Goal: Transaction & Acquisition: Obtain resource

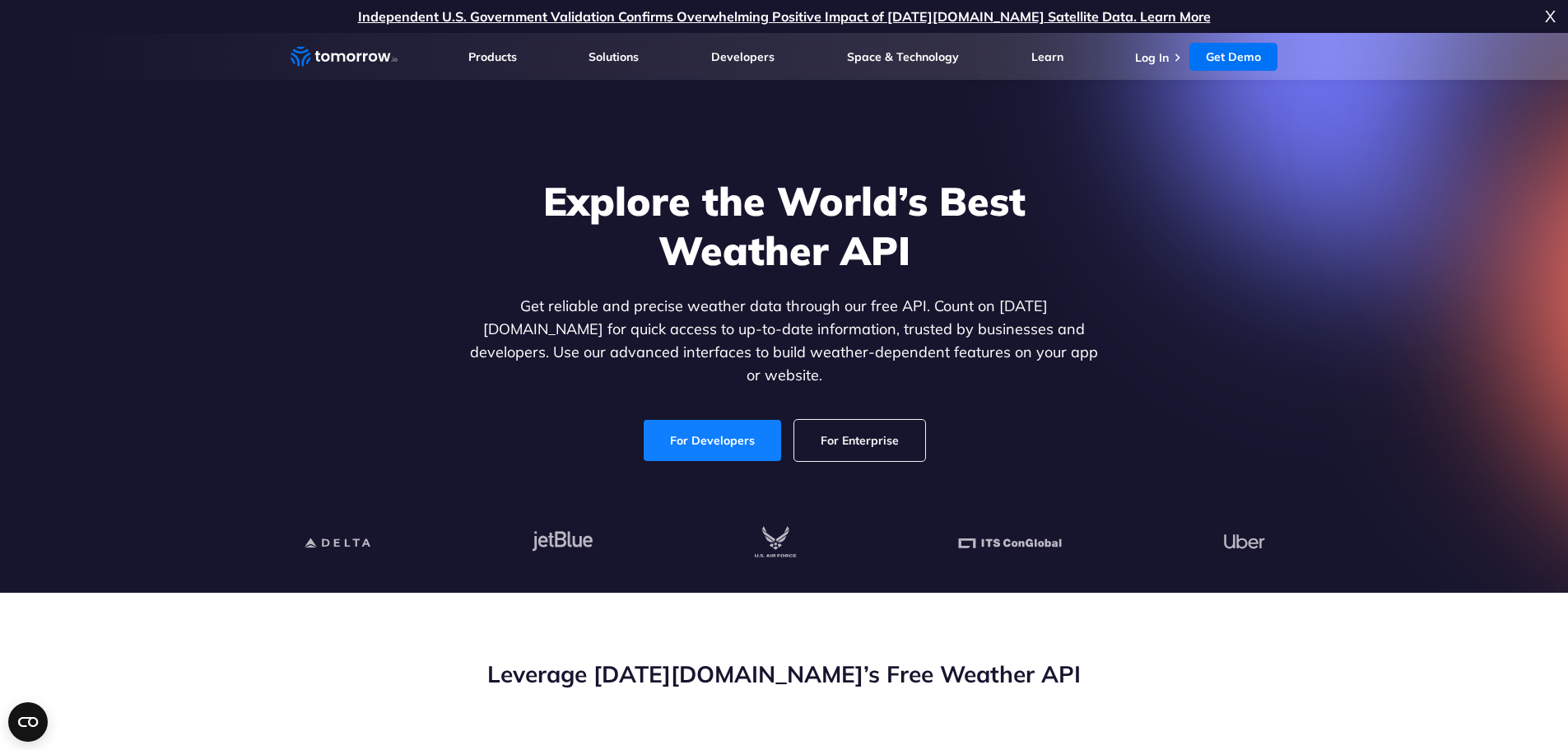
click at [699, 427] on link "For Developers" at bounding box center [712, 440] width 137 height 41
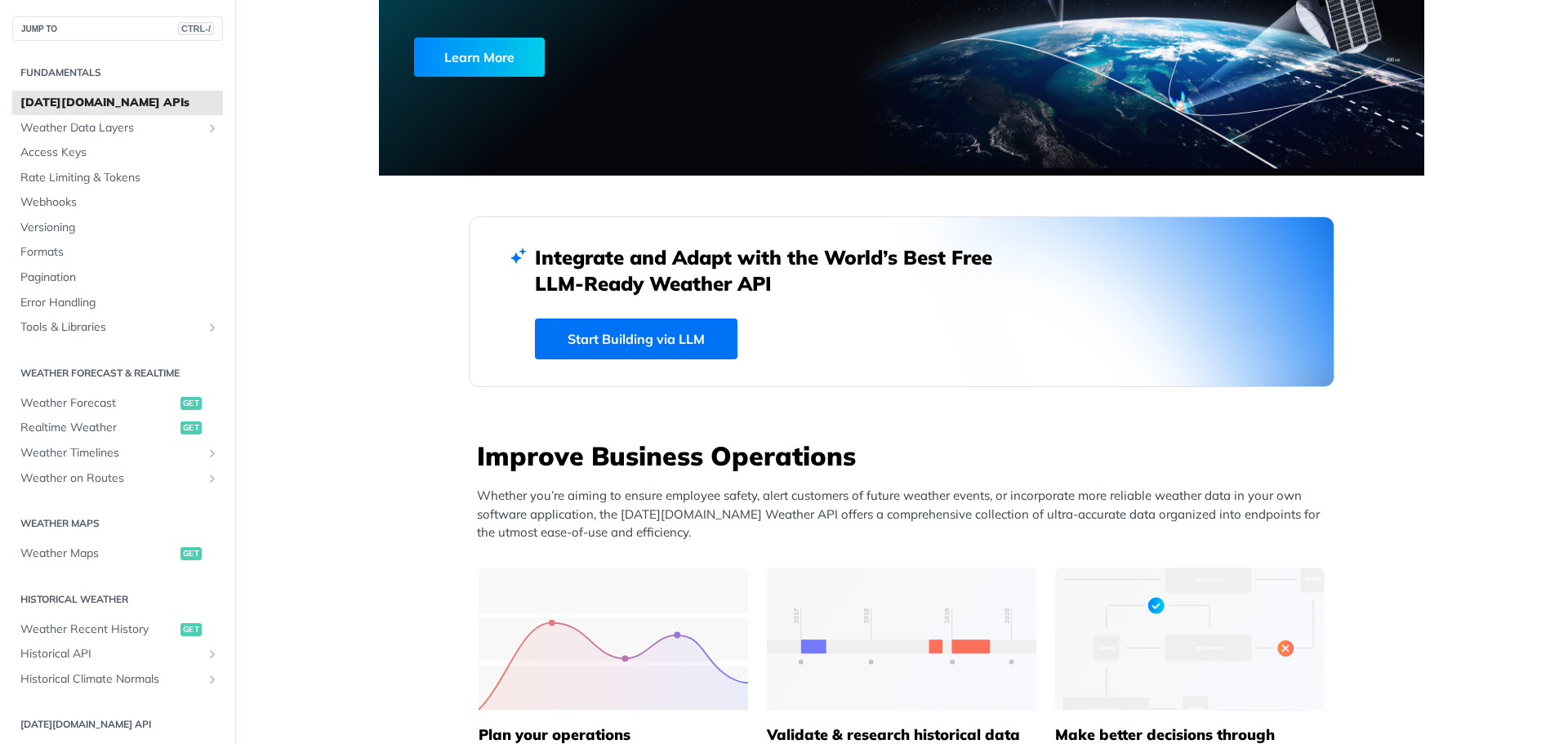
scroll to position [327, 0]
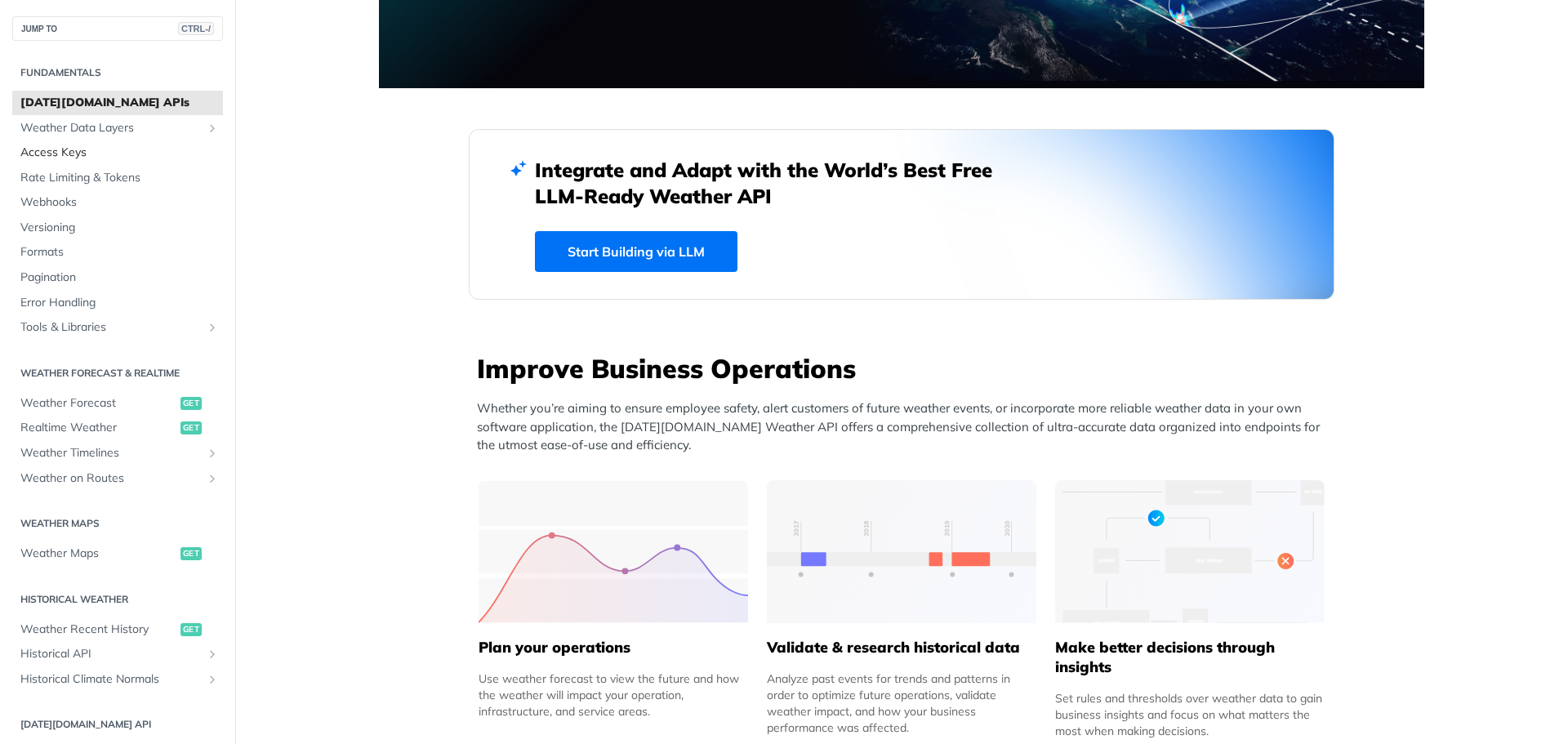
click at [96, 147] on span "Access Keys" at bounding box center [119, 153] width 199 height 17
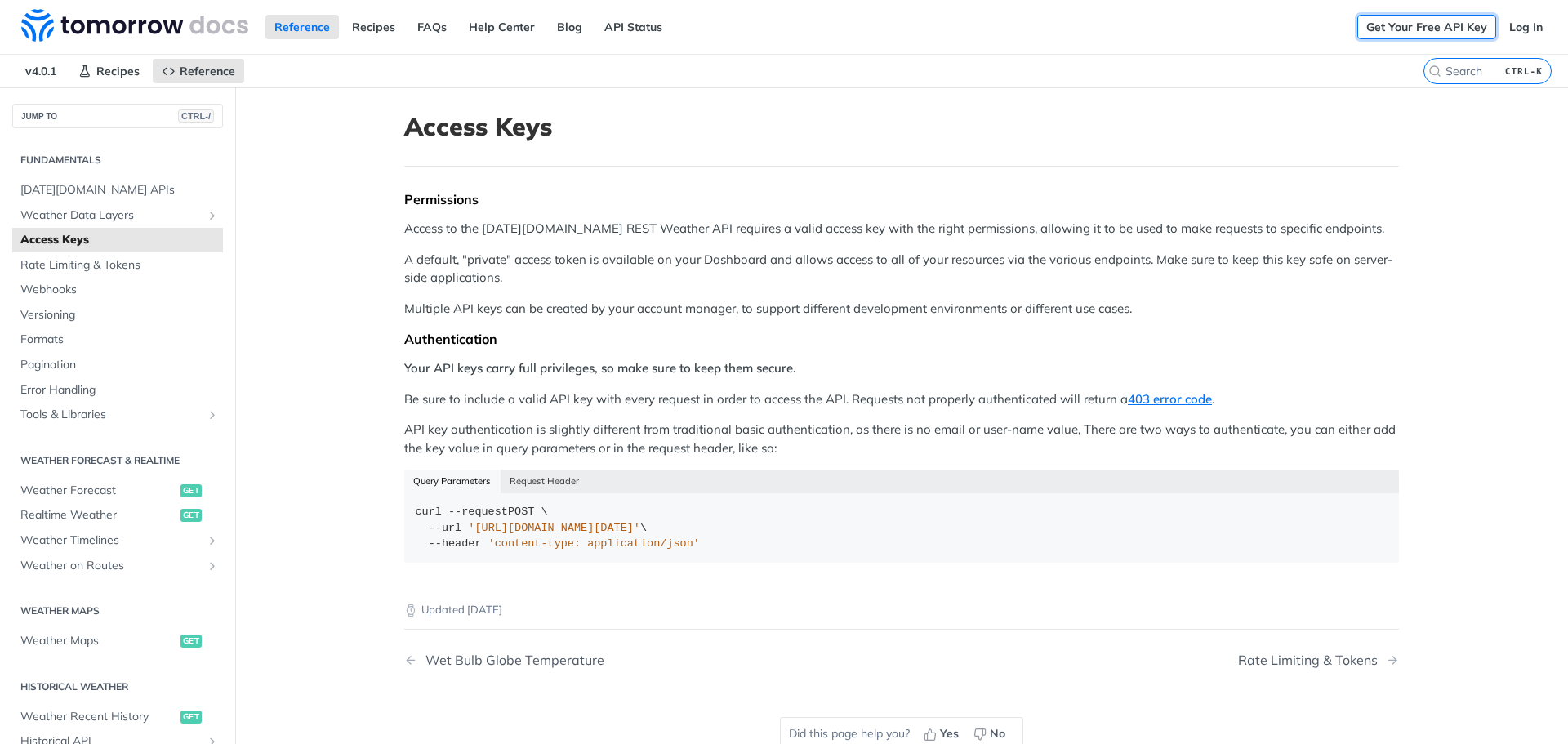
click at [1441, 21] on link "Get Your Free API Key" at bounding box center [1426, 27] width 139 height 24
click at [1418, 36] on link "Get Your Free API Key" at bounding box center [1426, 27] width 139 height 24
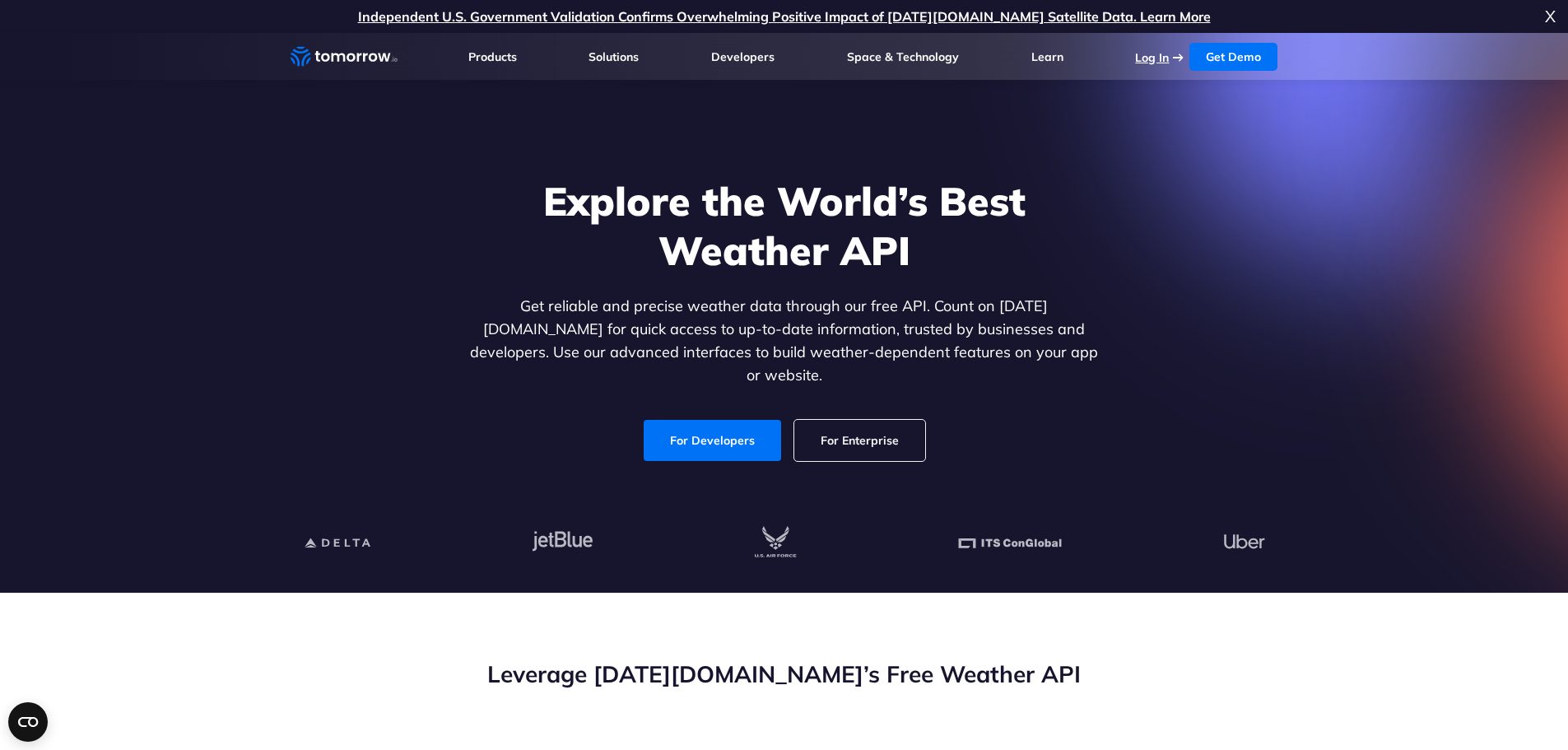
click at [1149, 56] on link "Log In" at bounding box center [1152, 57] width 34 height 15
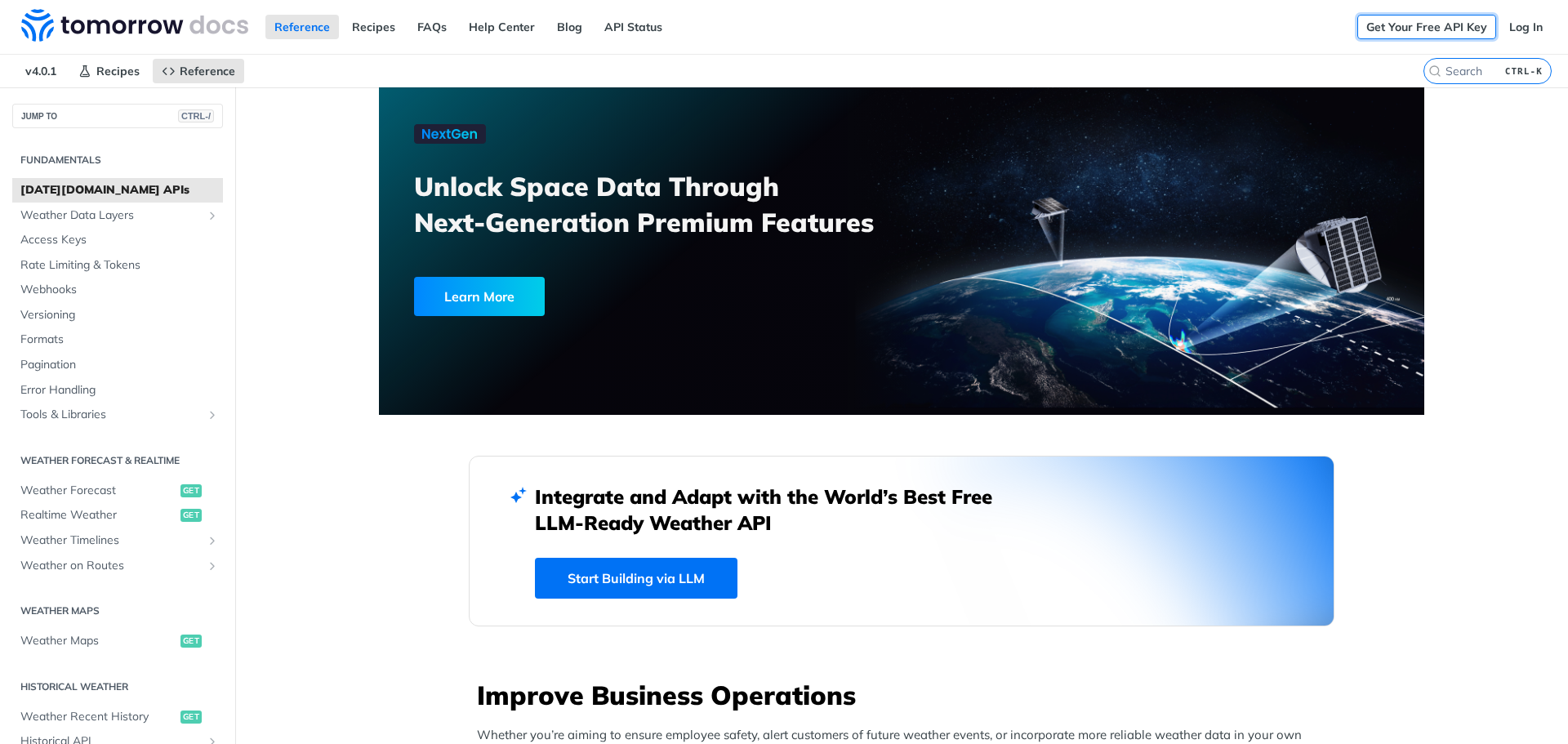
click at [1432, 25] on link "Get Your Free API Key" at bounding box center [1426, 27] width 139 height 24
click at [1412, 15] on link "Get Your Free API Key" at bounding box center [1426, 27] width 139 height 24
